Goal: Browse casually

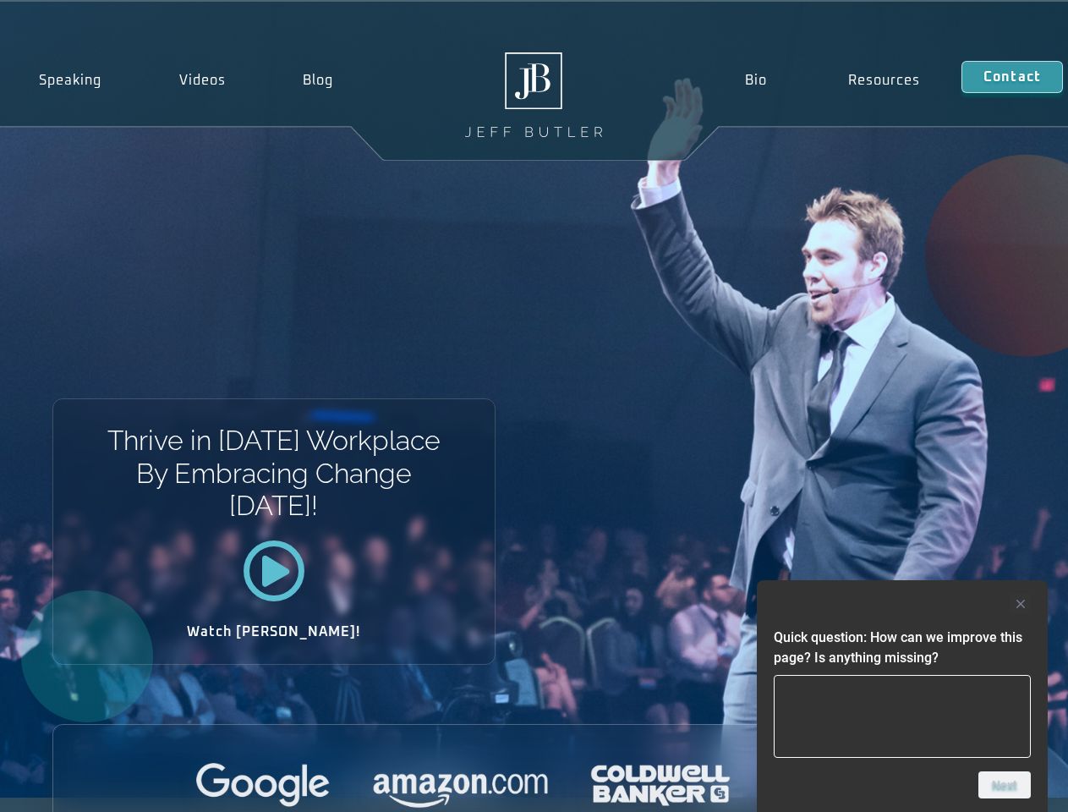
click at [533, 406] on div "Thrive in [DATE] Workplace By Embracing Change [DATE]! Watch [PERSON_NAME]!" at bounding box center [534, 400] width 1068 height 796
click at [902, 604] on div at bounding box center [902, 603] width 257 height 20
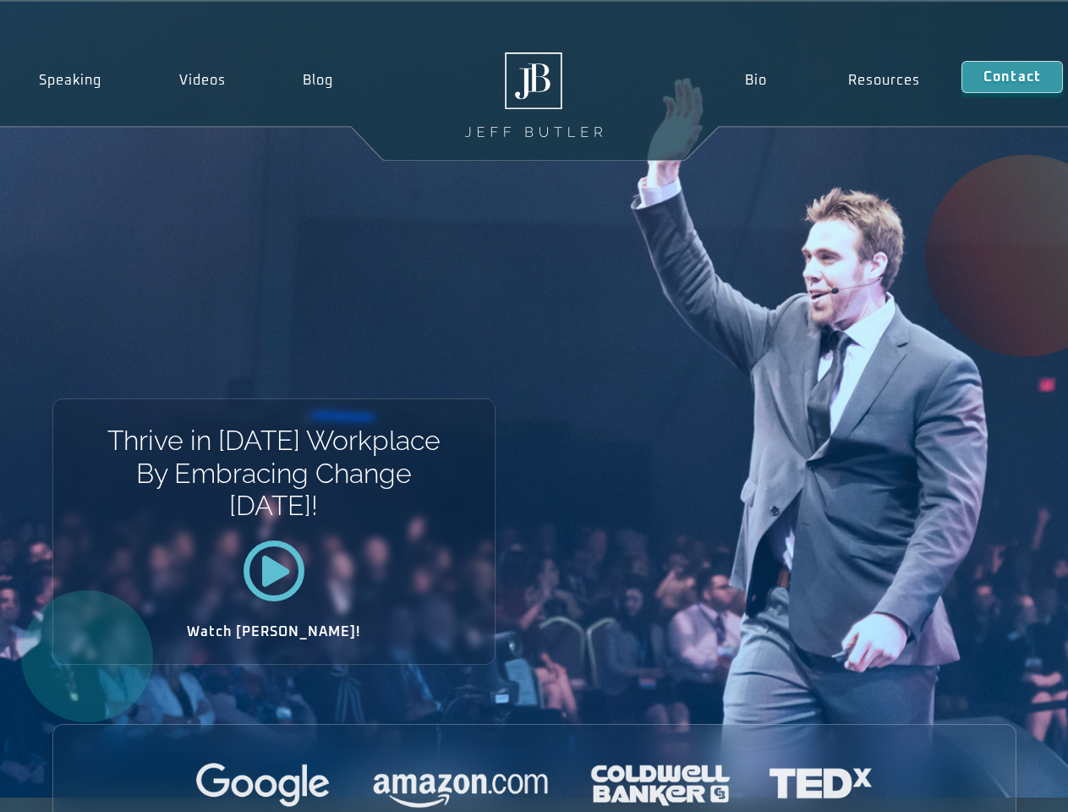
click at [1004, 785] on div at bounding box center [534, 786] width 962 height 46
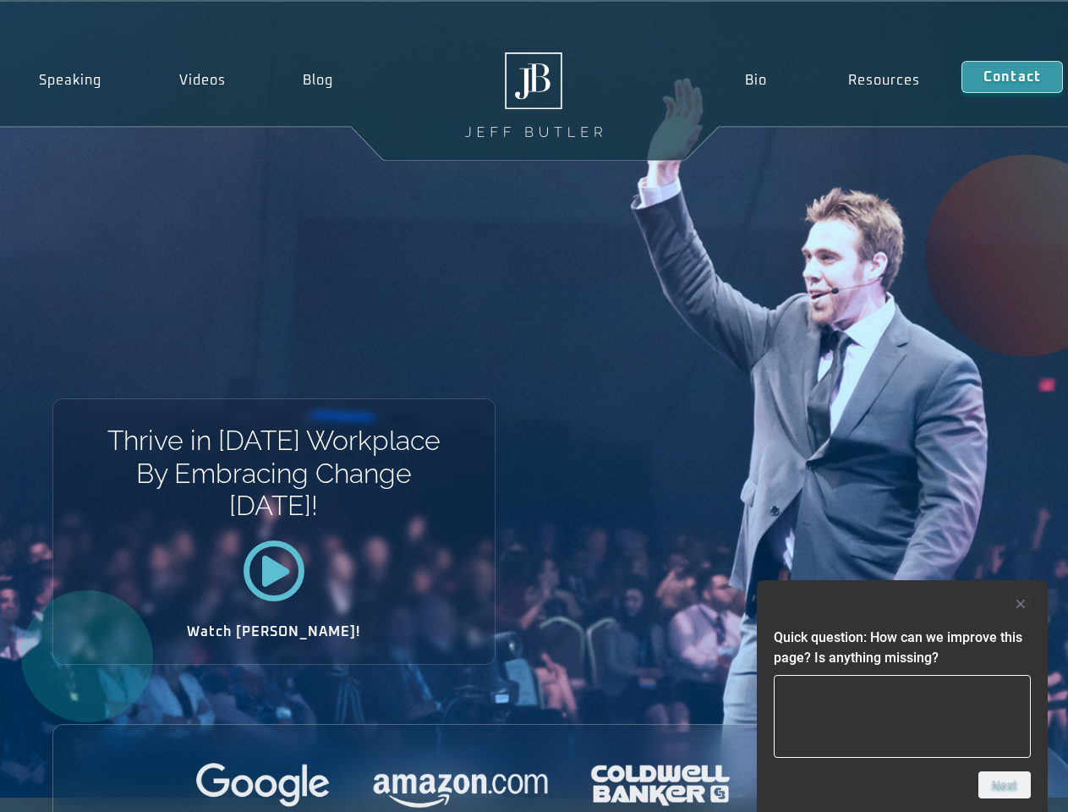
click at [533, 406] on div "Thrive in [DATE] Workplace By Embracing Change [DATE]! Watch [PERSON_NAME]!" at bounding box center [534, 400] width 1068 height 796
click at [902, 604] on div at bounding box center [902, 603] width 257 height 20
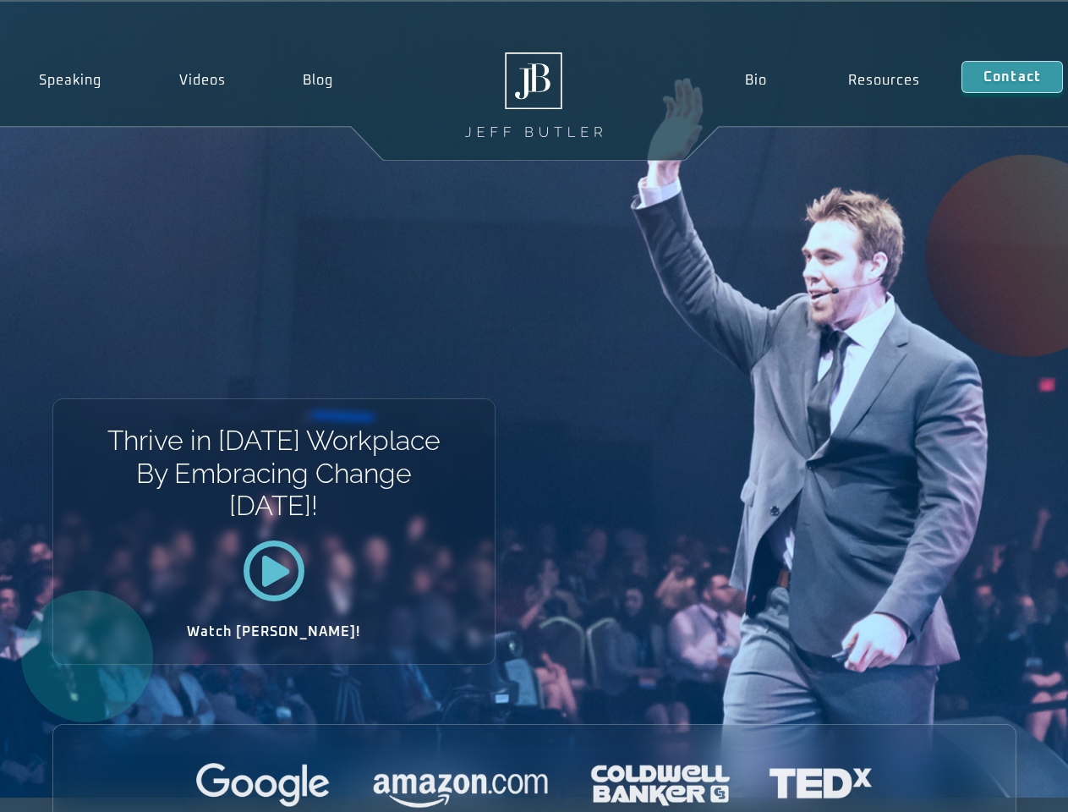
click at [1004, 785] on div at bounding box center [534, 786] width 962 height 46
